Goal: Register for event/course

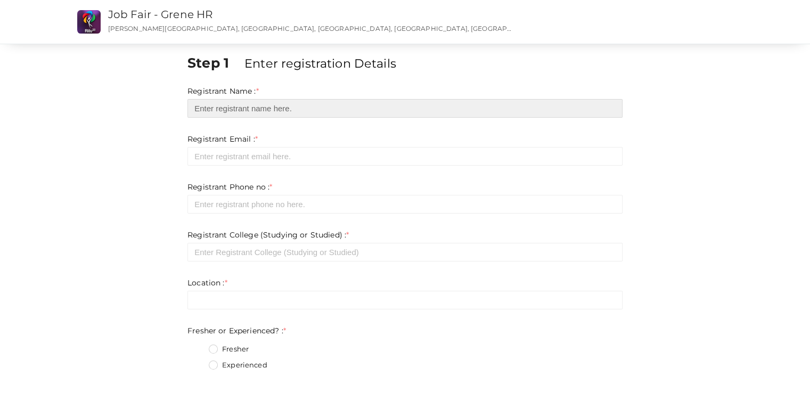
click at [392, 112] on input "text" at bounding box center [404, 108] width 435 height 19
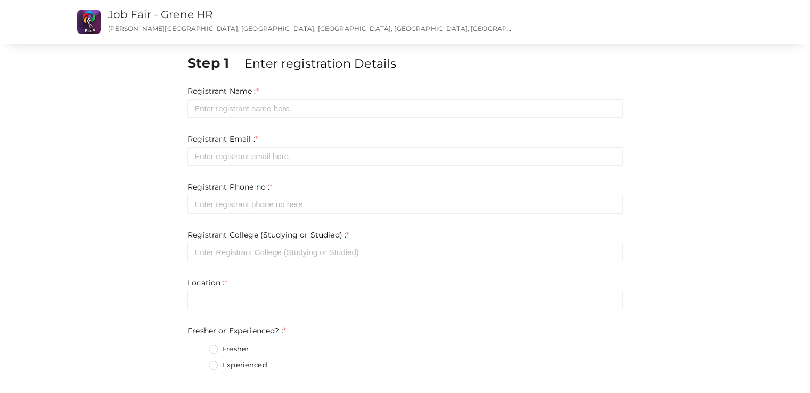
click at [475, 365] on div "Experienced" at bounding box center [416, 366] width 414 height 13
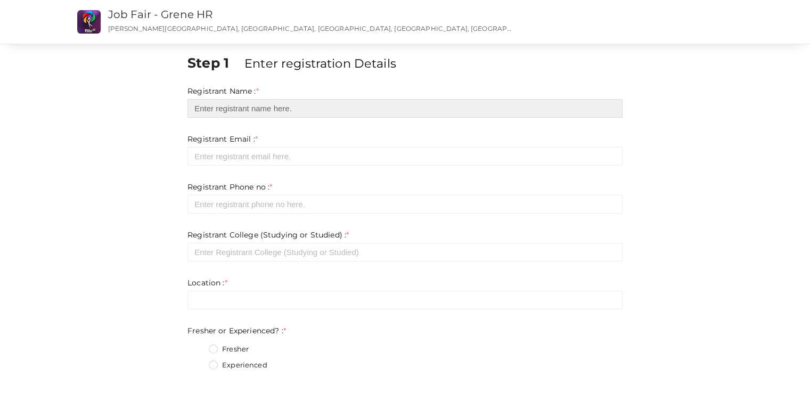
click at [297, 114] on input "text" at bounding box center [404, 108] width 435 height 19
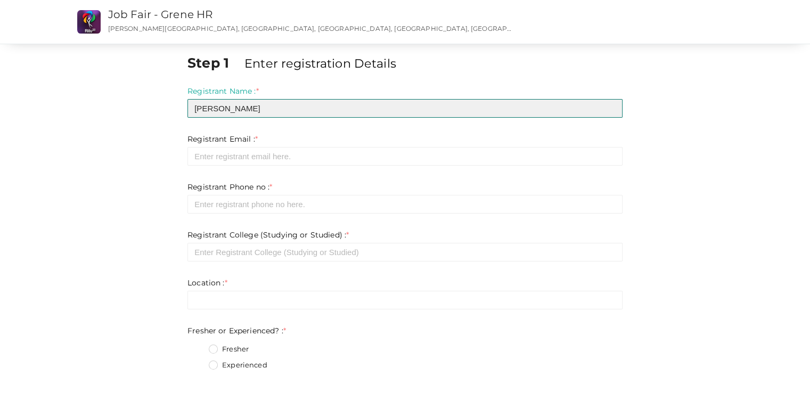
type input "Ashik Kishor"
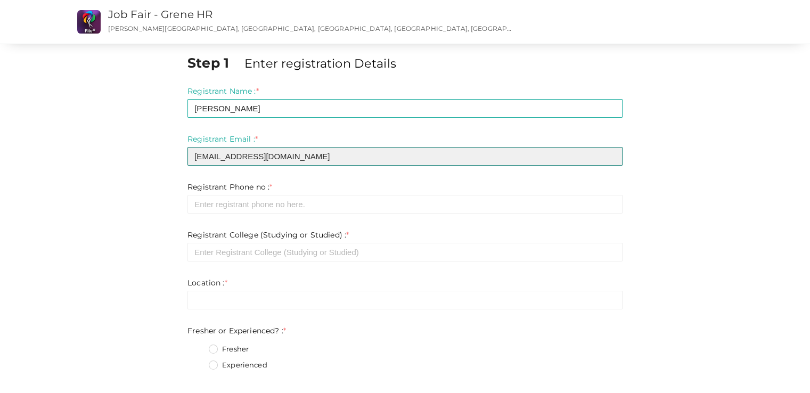
type input "[EMAIL_ADDRESS][DOMAIN_NAME]"
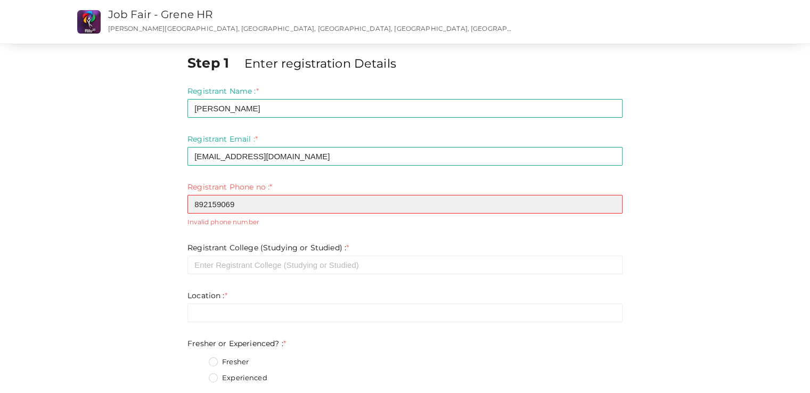
click at [252, 201] on input "892159069" at bounding box center [404, 204] width 435 height 19
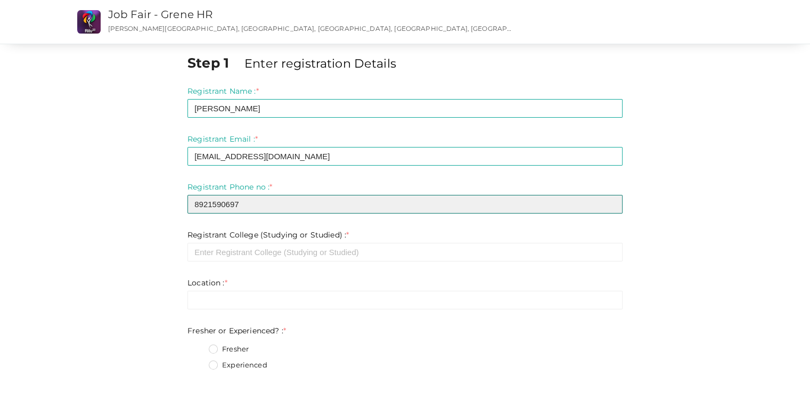
type input "8921590697"
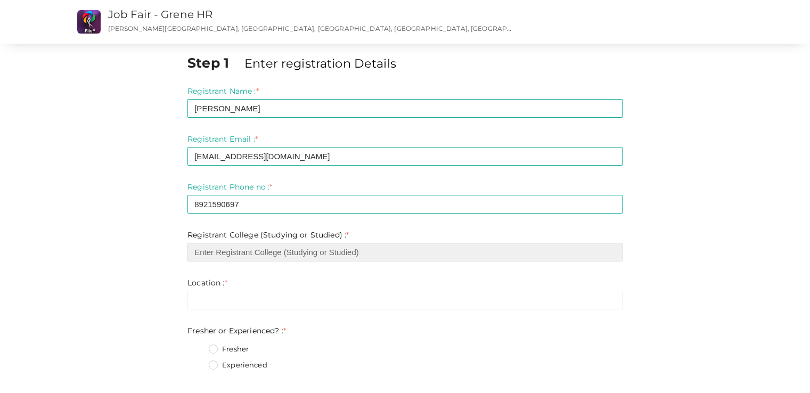
click at [230, 252] on input "text" at bounding box center [404, 252] width 435 height 19
type input "X"
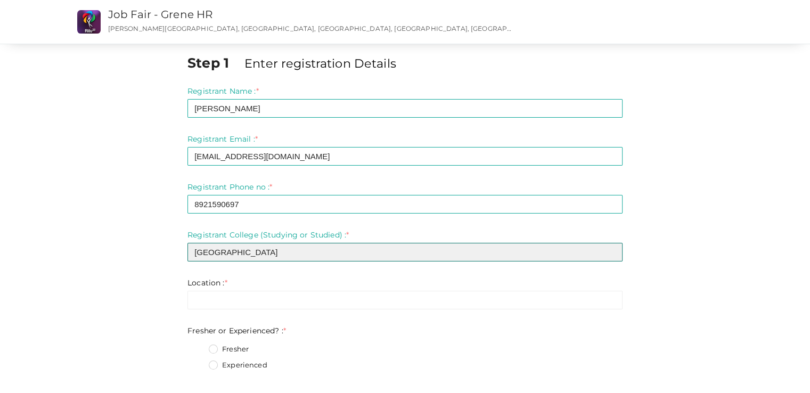
scroll to position [53, 0]
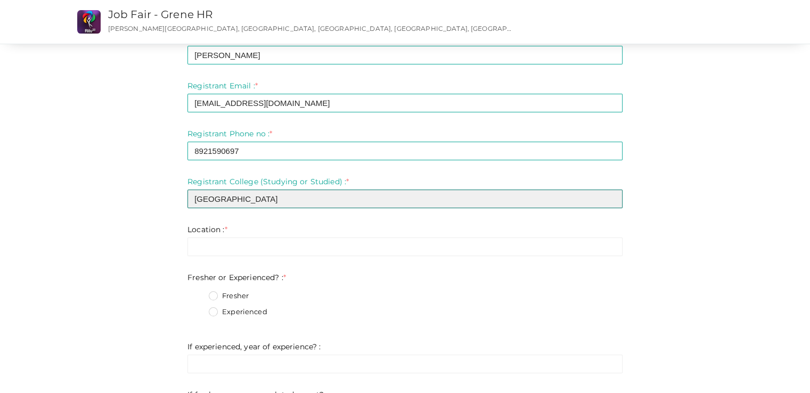
type input "Capital University"
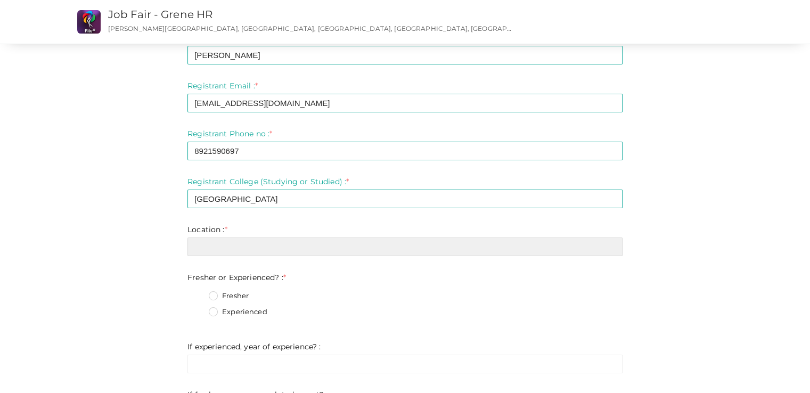
click at [232, 251] on input "text" at bounding box center [404, 247] width 435 height 19
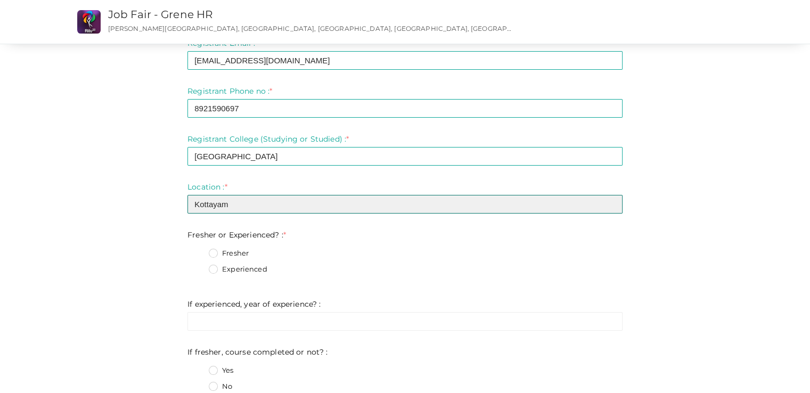
scroll to position [160, 0]
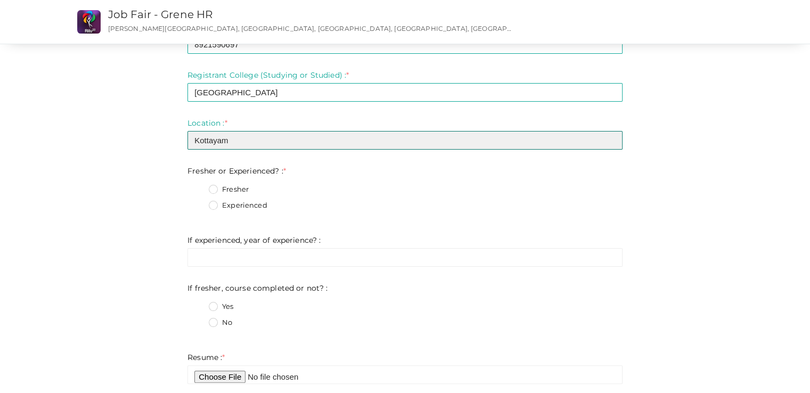
type input "Kottayam"
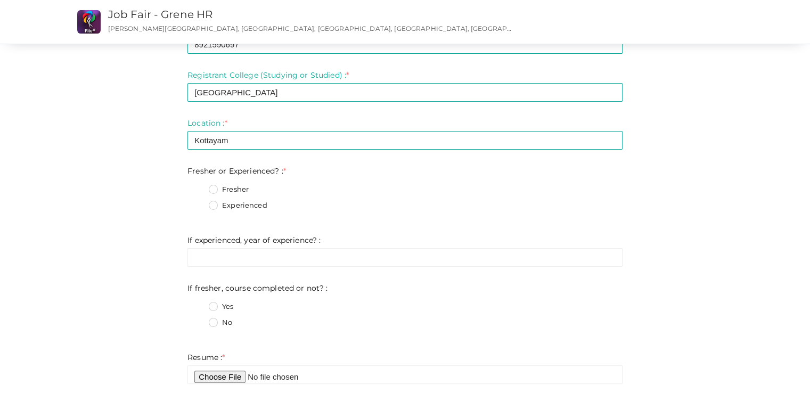
click at [216, 207] on label "Experienced" at bounding box center [238, 205] width 59 height 11
click at [198, 202] on Experienced\?\+1 "Experienced" at bounding box center [198, 202] width 0 height 0
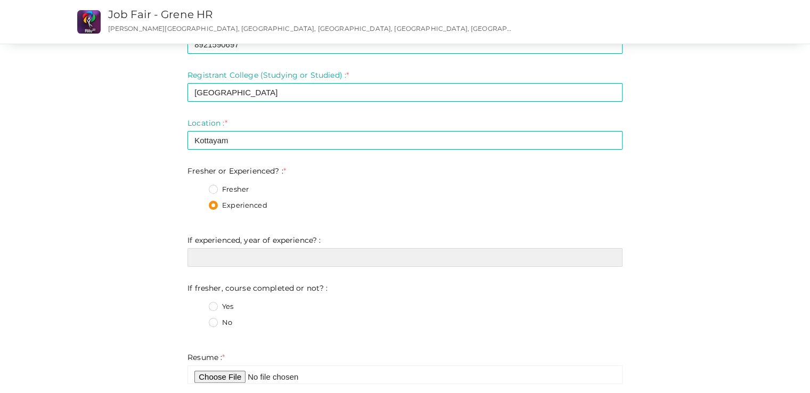
click at [210, 261] on input "text" at bounding box center [404, 257] width 435 height 19
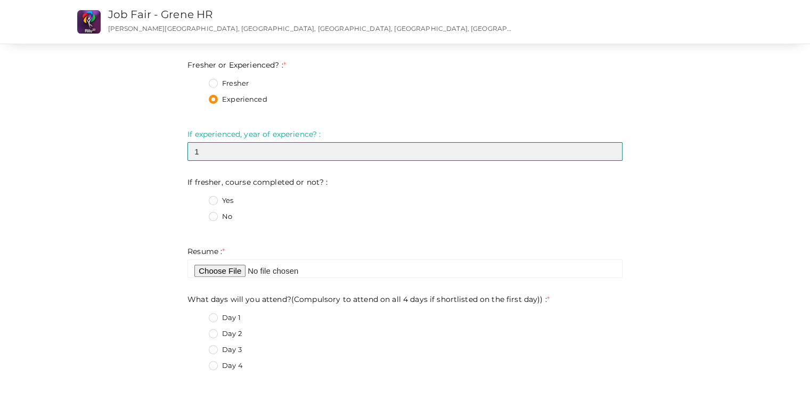
scroll to position [266, 0]
type input "1"
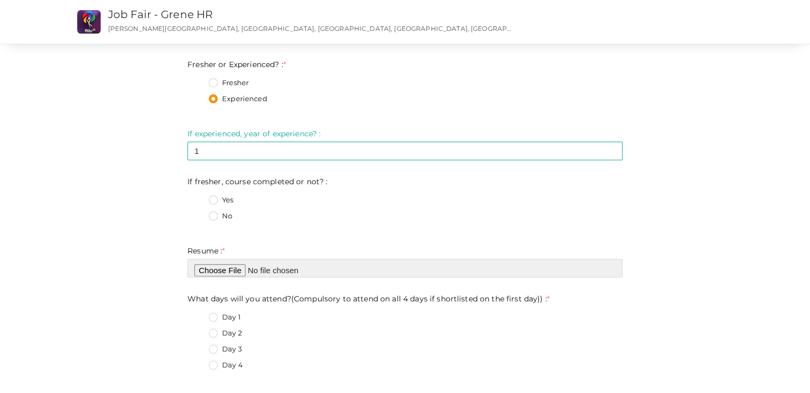
click at [204, 269] on input "file" at bounding box center [404, 268] width 435 height 19
click at [224, 271] on input "file" at bounding box center [404, 268] width 435 height 19
type input "C:\fakepath\Ashik07.pdf"
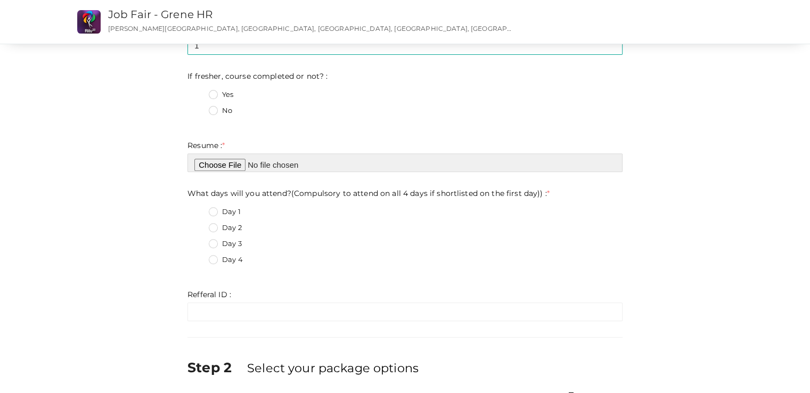
scroll to position [373, 0]
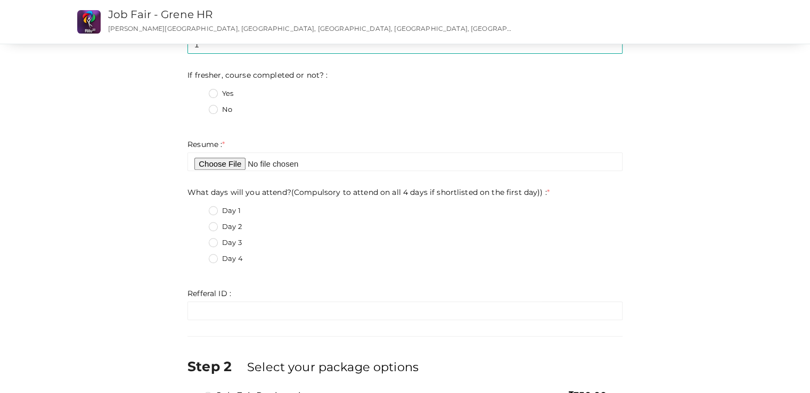
click at [217, 210] on label "Day 1" at bounding box center [225, 211] width 32 height 11
click at [198, 208] on day\)\)\+0 "Day 1" at bounding box center [198, 208] width 0 height 0
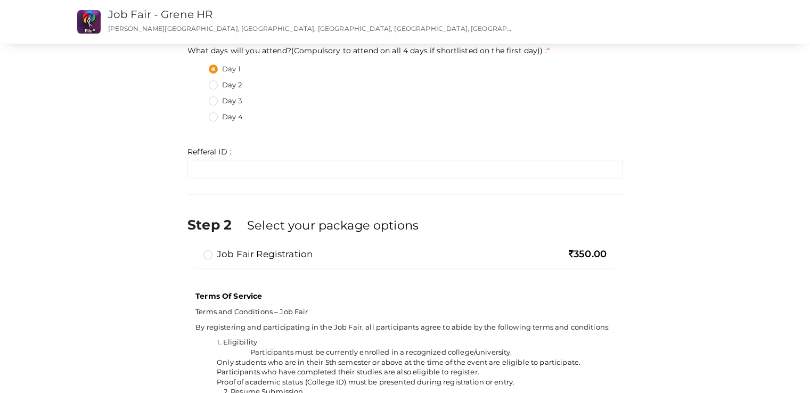
scroll to position [533, 0]
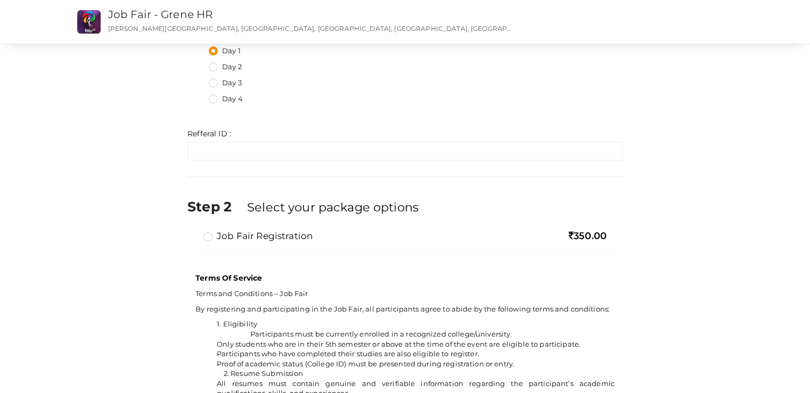
click at [209, 238] on label "Job Fair Registration" at bounding box center [257, 236] width 109 height 13
click at [193, 232] on input "Job Fair Registration" at bounding box center [193, 232] width 0 height 0
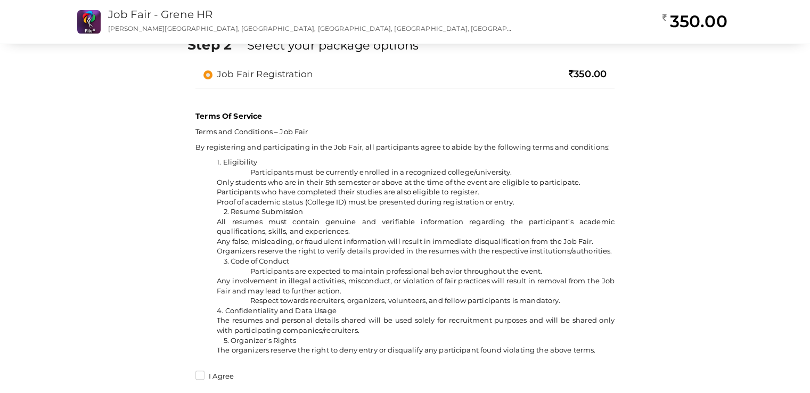
scroll to position [796, 0]
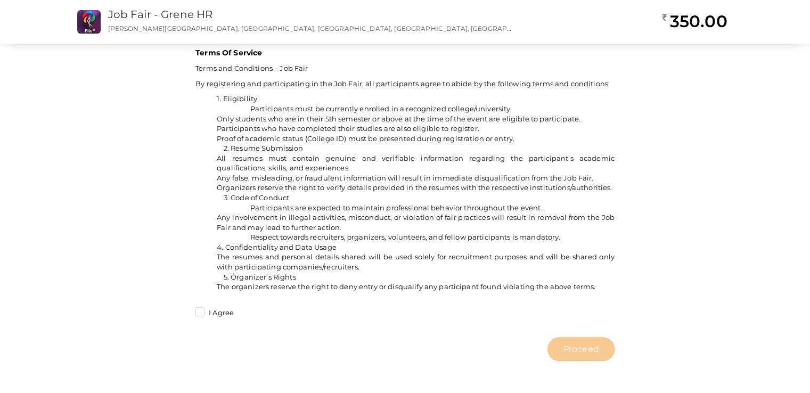
click at [201, 312] on label "I Agree" at bounding box center [214, 313] width 38 height 11
click at [185, 310] on input "I Agree" at bounding box center [185, 310] width 0 height 0
click at [569, 354] on span "Proceed" at bounding box center [581, 349] width 36 height 12
type input "N/A"
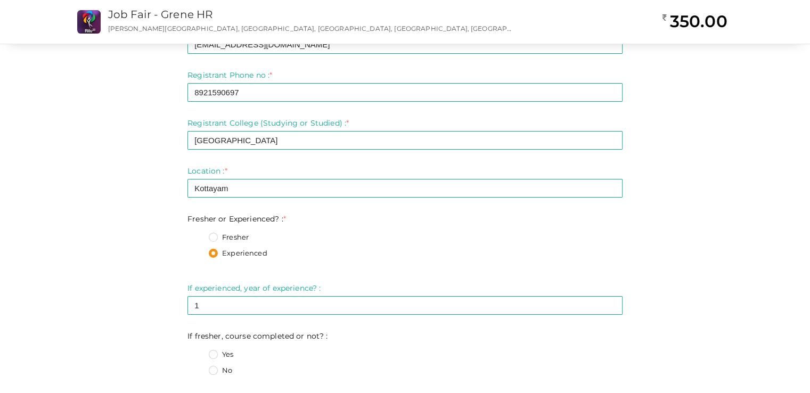
scroll to position [51, 0]
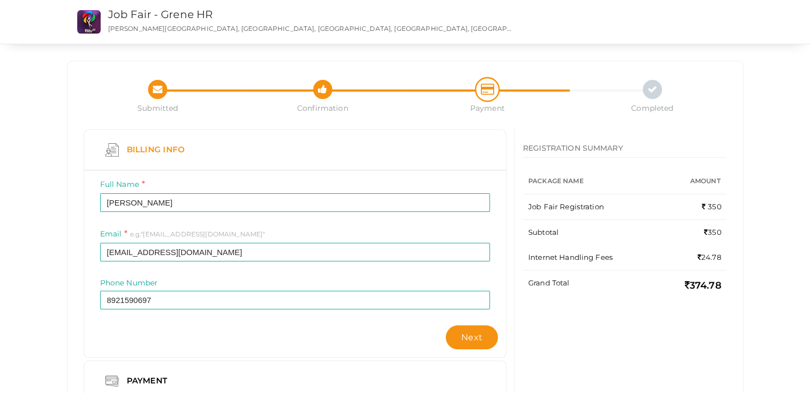
scroll to position [56, 0]
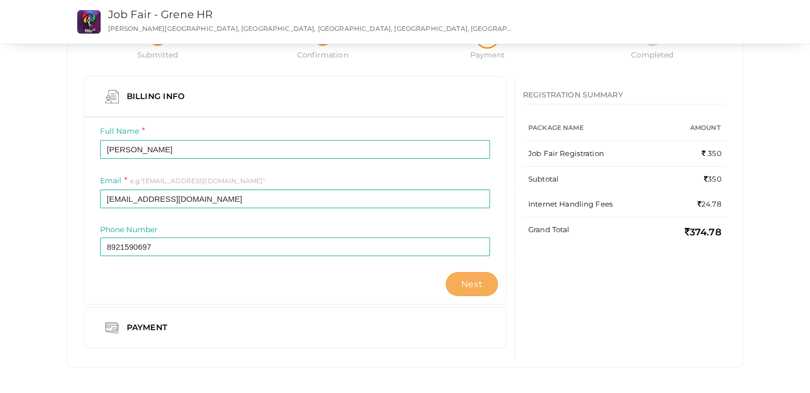
click at [472, 282] on span "Next" at bounding box center [471, 284] width 21 height 10
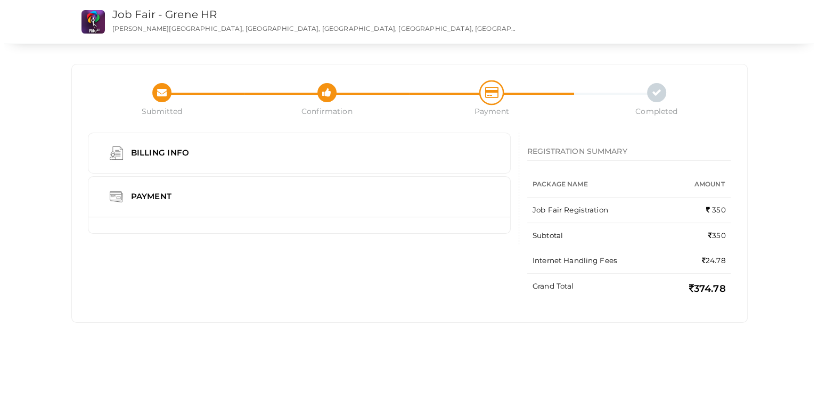
scroll to position [0, 0]
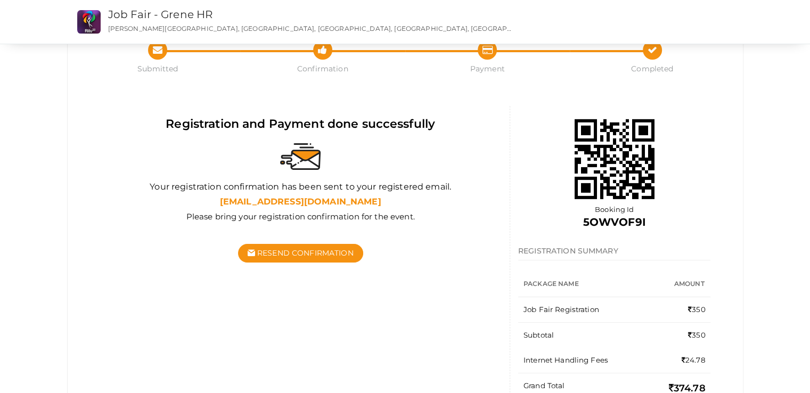
scroll to position [98, 0]
